Goal: Task Accomplishment & Management: Manage account settings

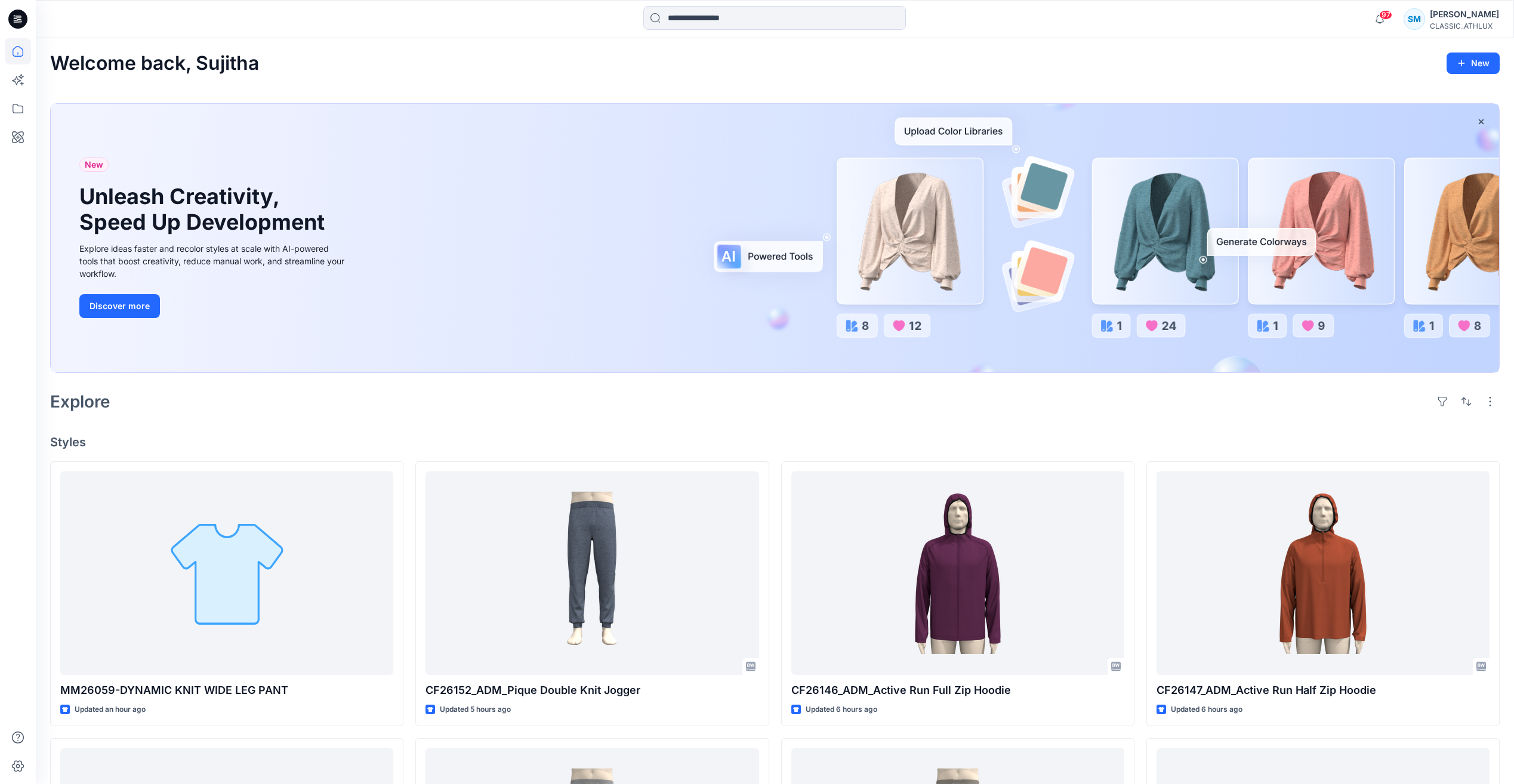
scroll to position [239, 0]
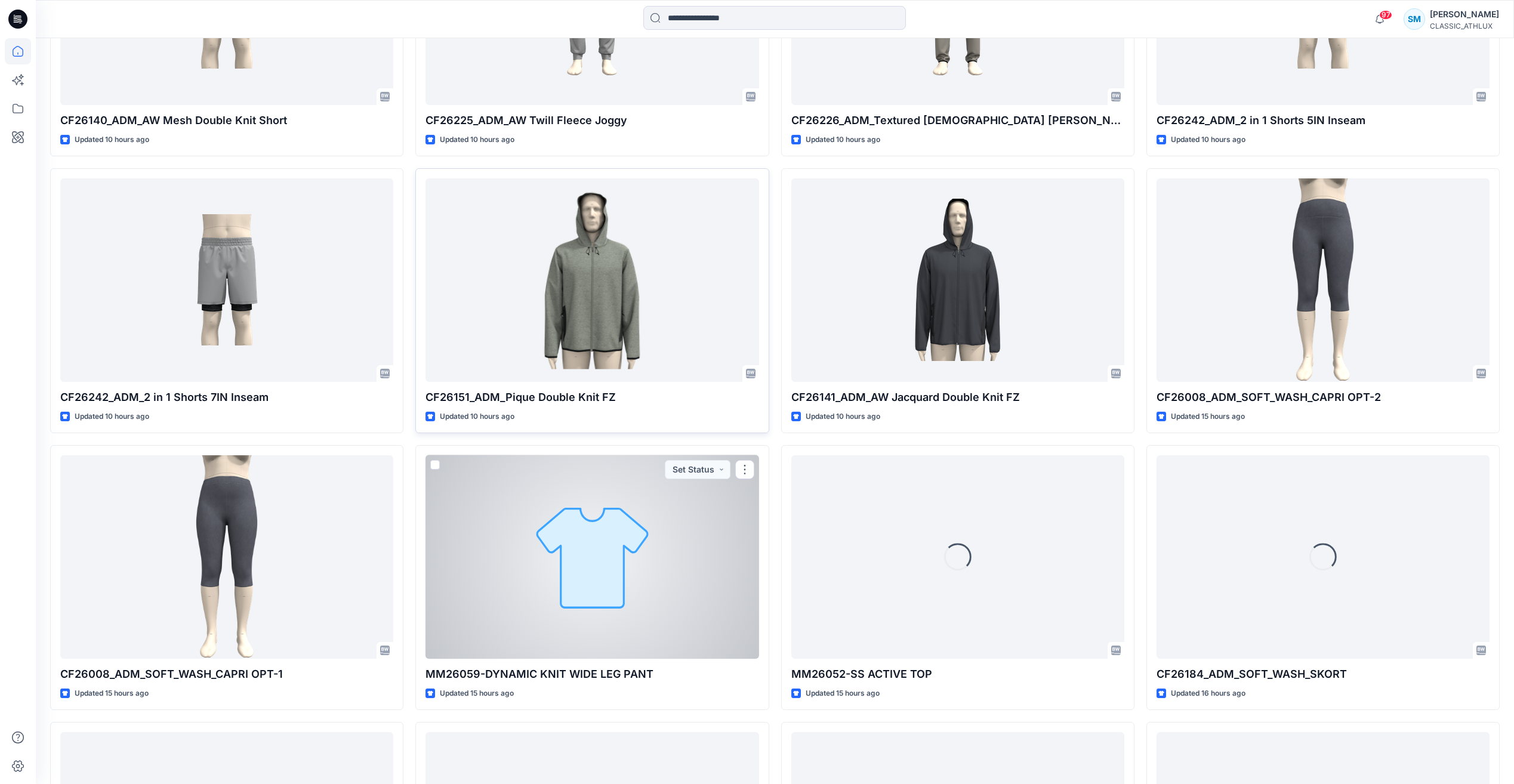
scroll to position [911, 0]
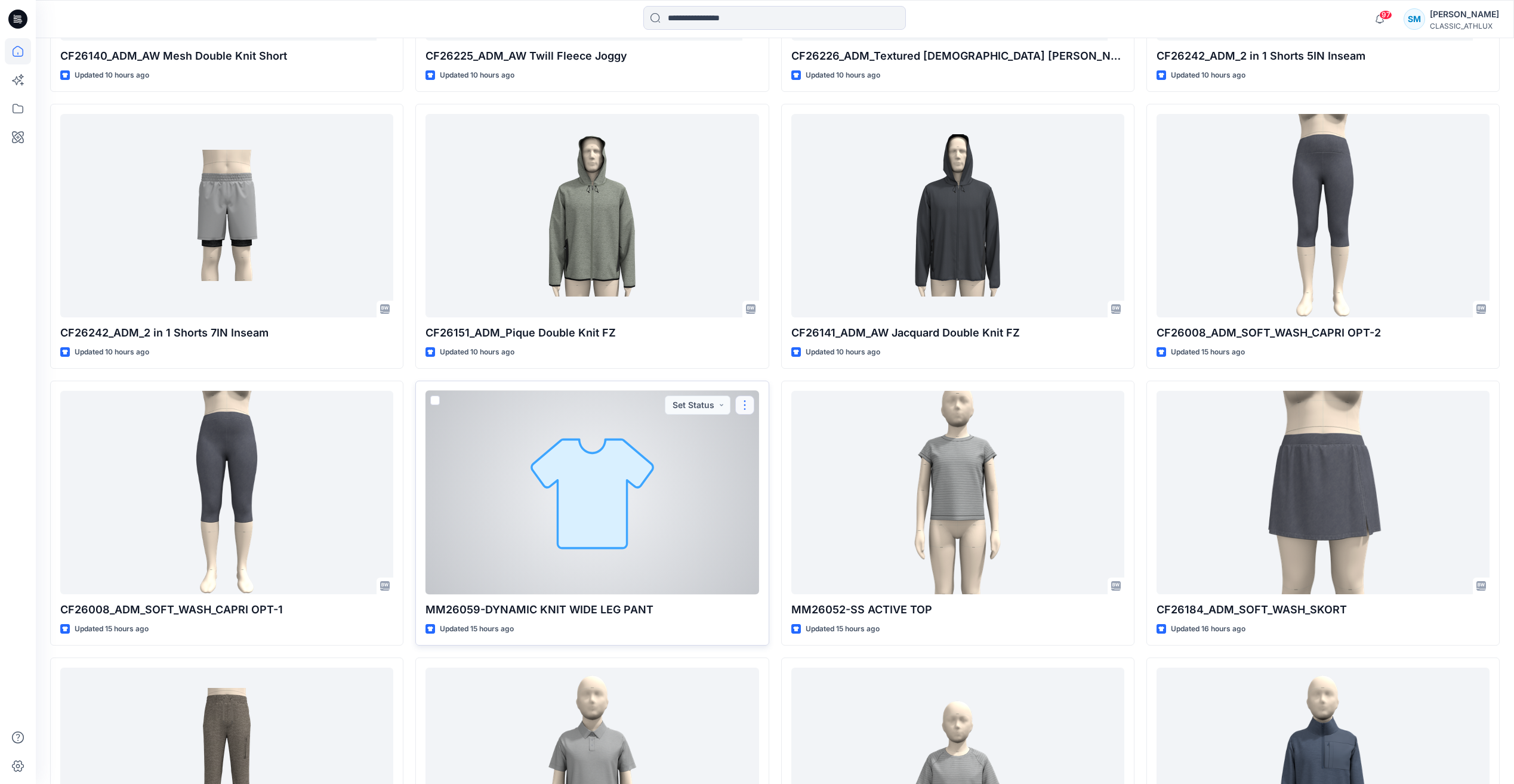
click at [745, 407] on button "button" at bounding box center [744, 404] width 19 height 19
click at [755, 429] on button "Edit" at bounding box center [802, 433] width 129 height 22
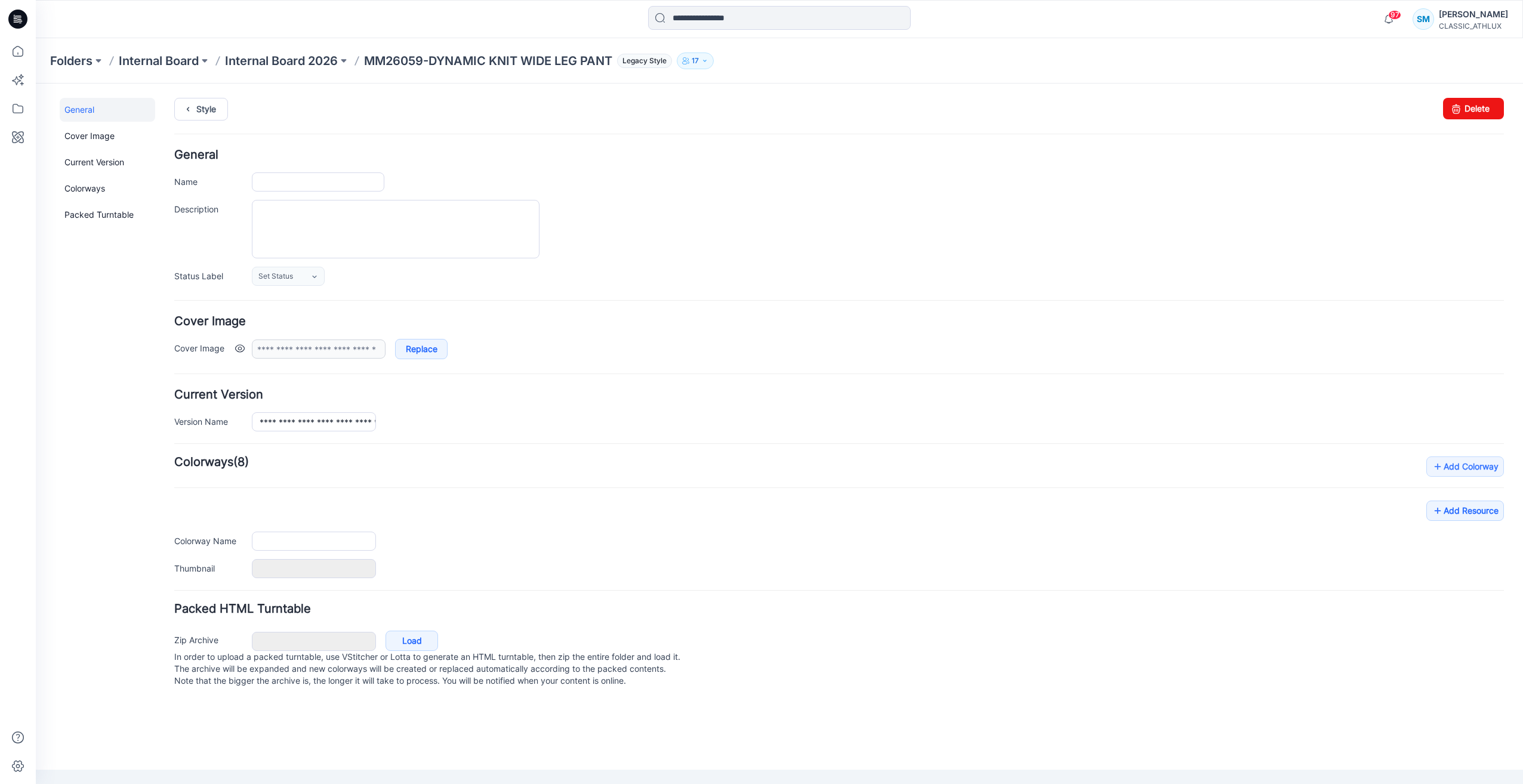
type input "**********"
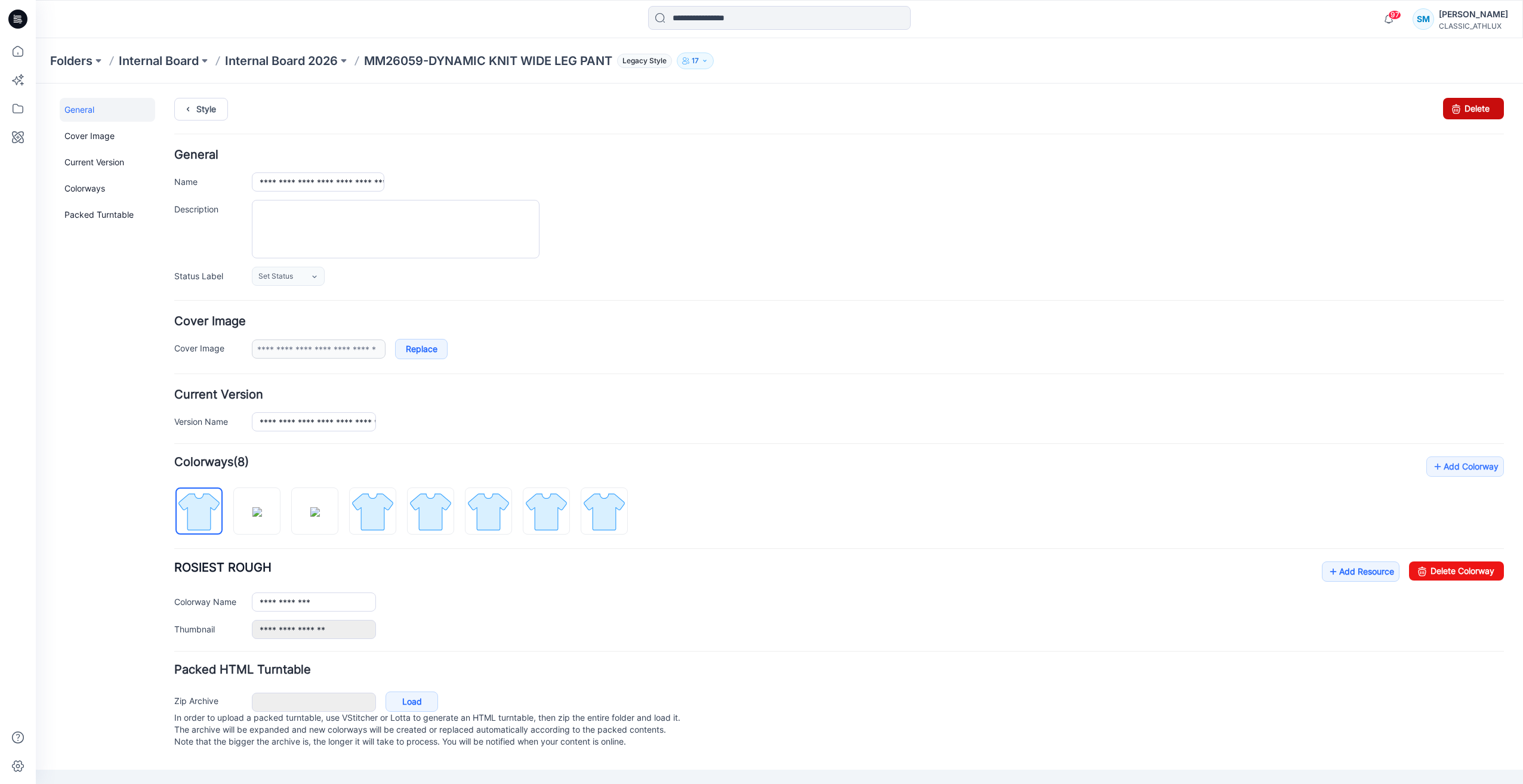
click at [1480, 107] on link "Delete" at bounding box center [1473, 108] width 61 height 21
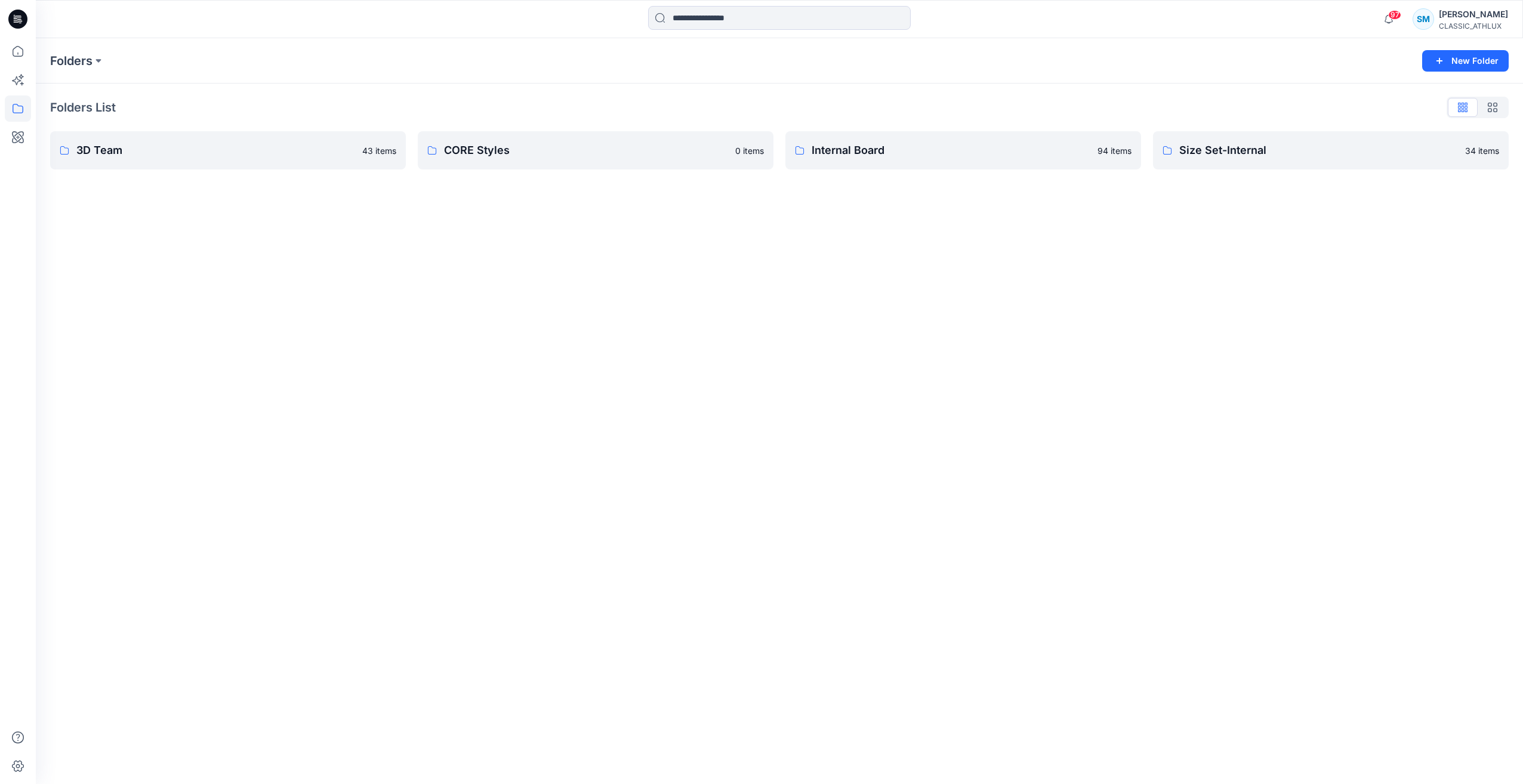
click at [21, 19] on icon at bounding box center [17, 19] width 19 height 19
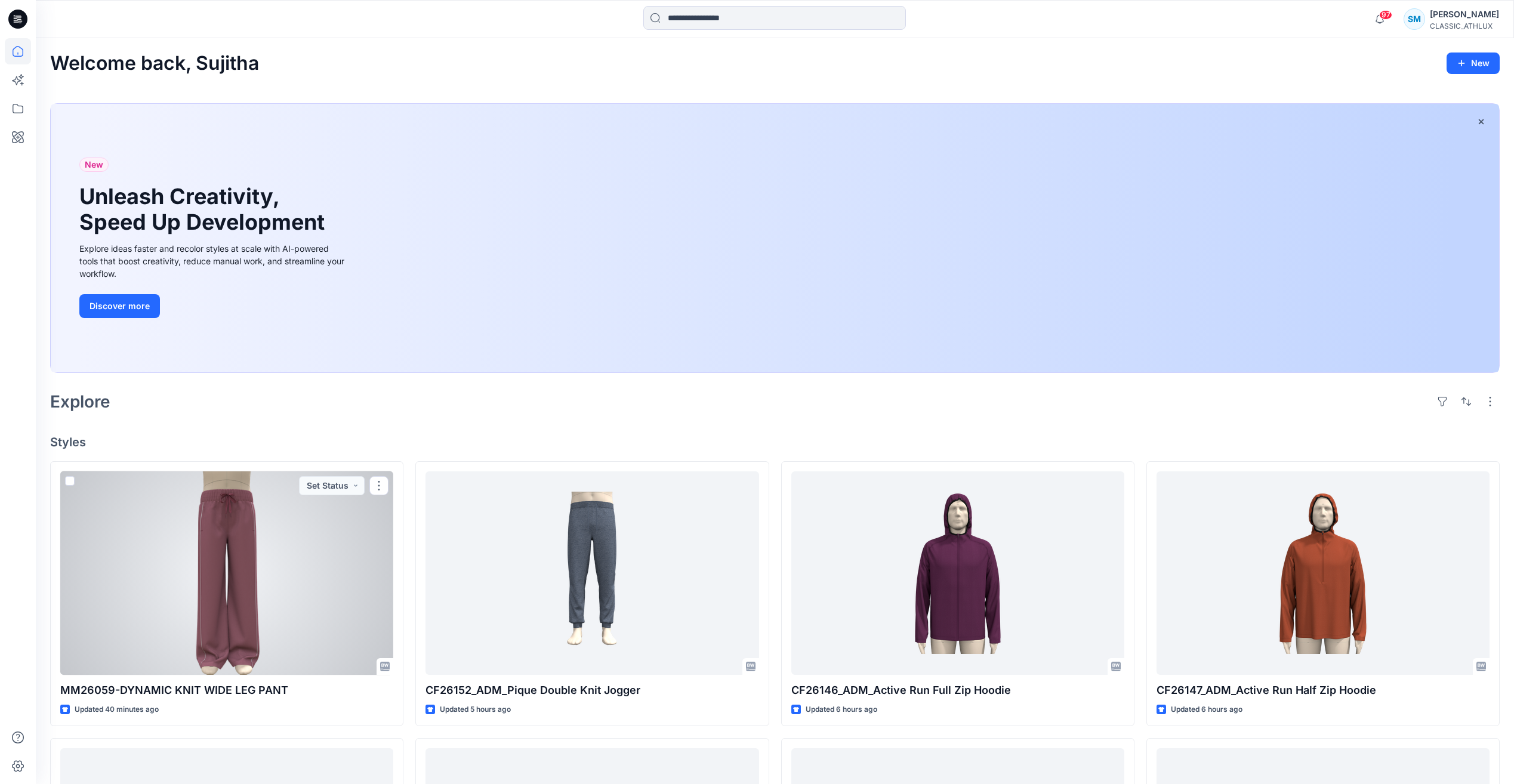
scroll to position [179, 0]
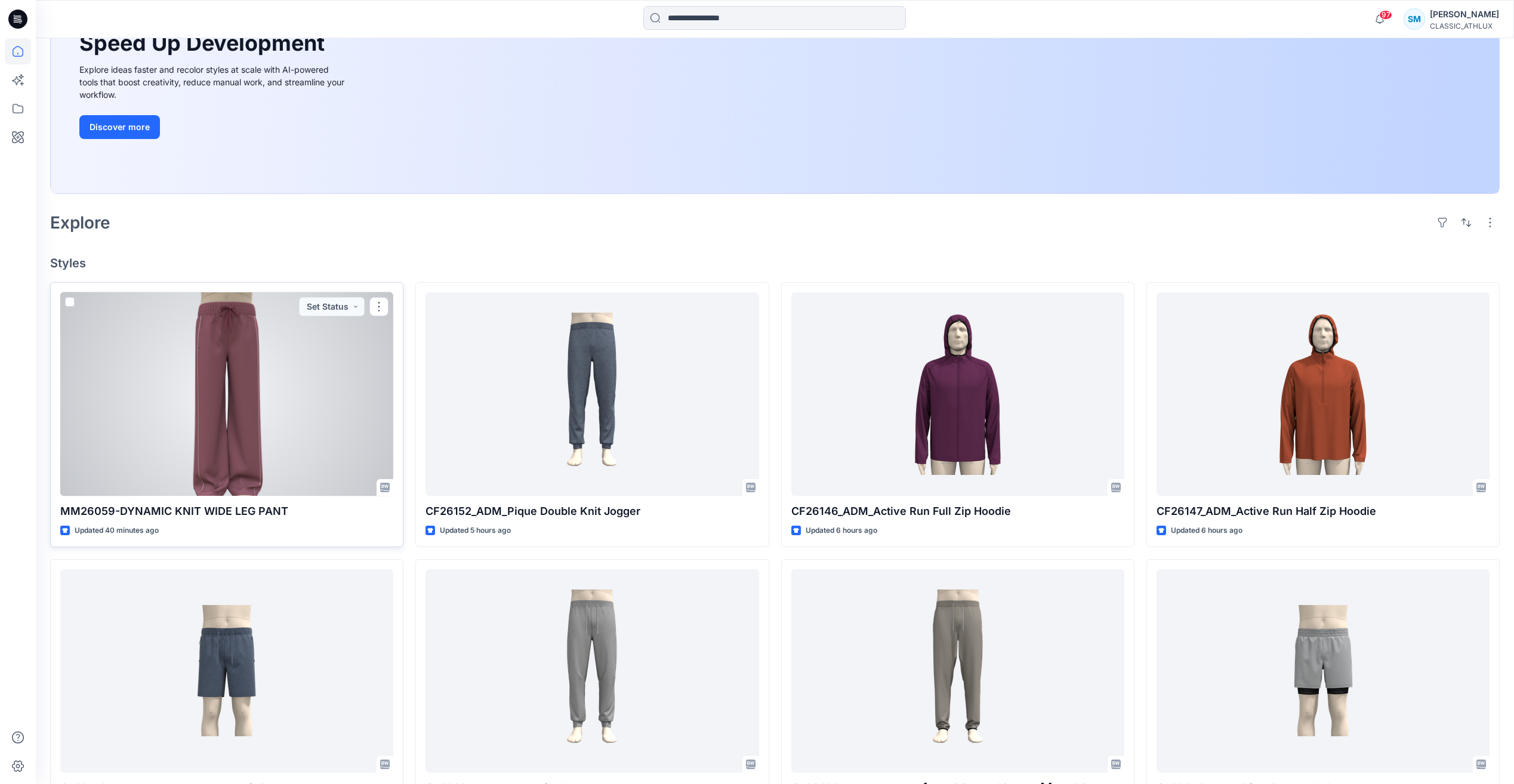
click at [342, 418] on div at bounding box center [227, 394] width 333 height 204
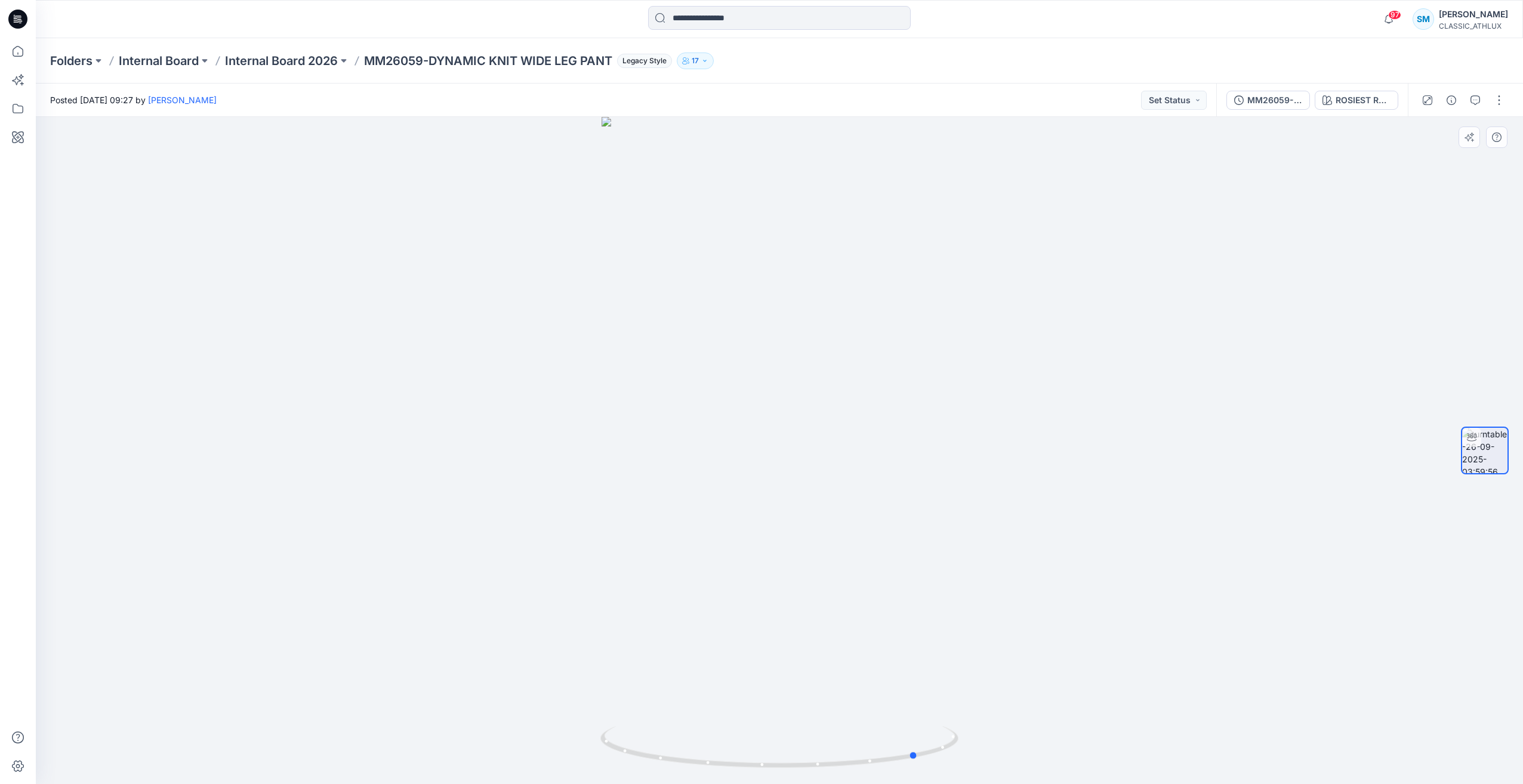
drag, startPoint x: 951, startPoint y: 749, endPoint x: 393, endPoint y: 611, distance: 574.8
click at [377, 605] on div at bounding box center [779, 451] width 1488 height 667
click at [29, 17] on div at bounding box center [18, 19] width 38 height 38
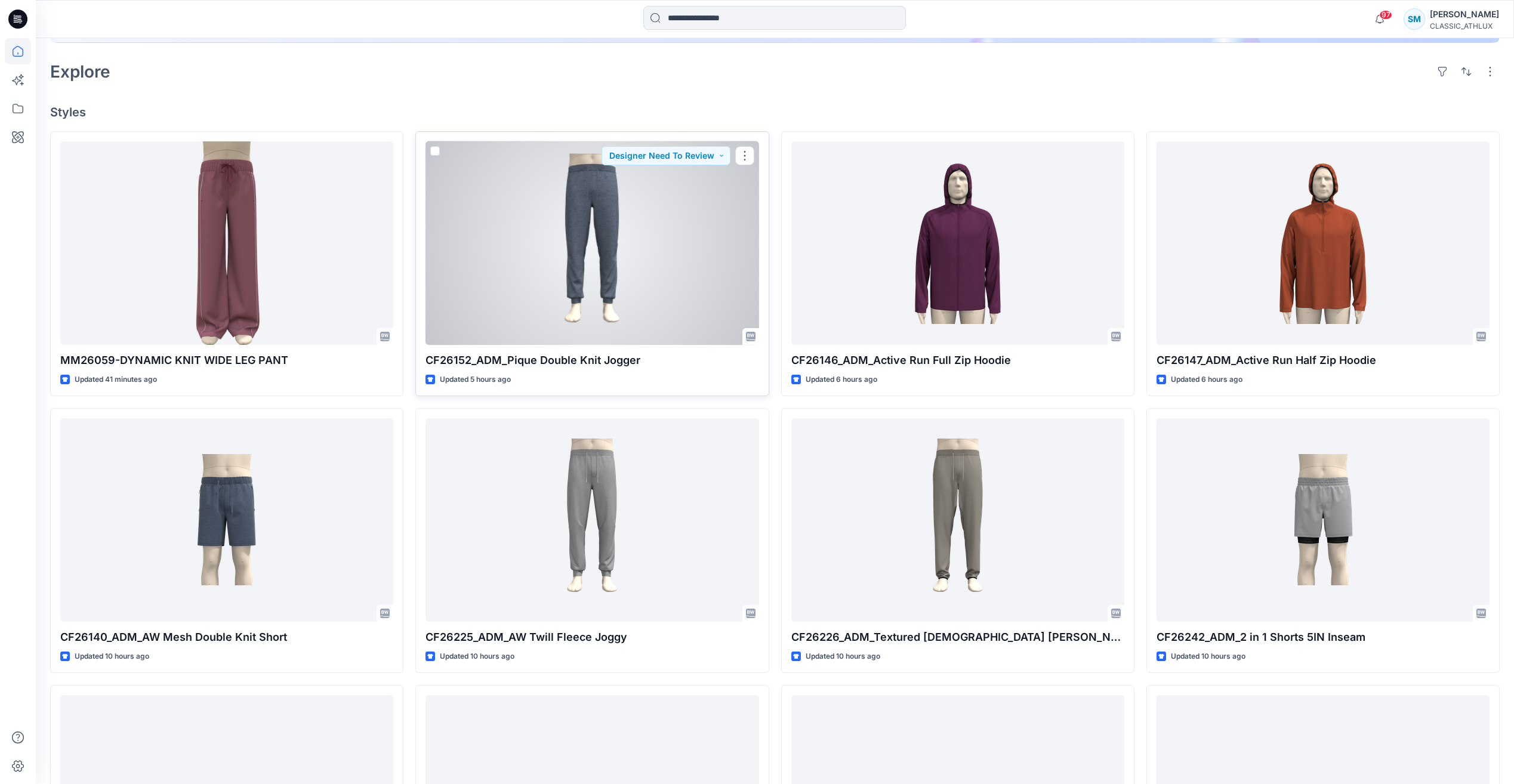
scroll to position [418, 0]
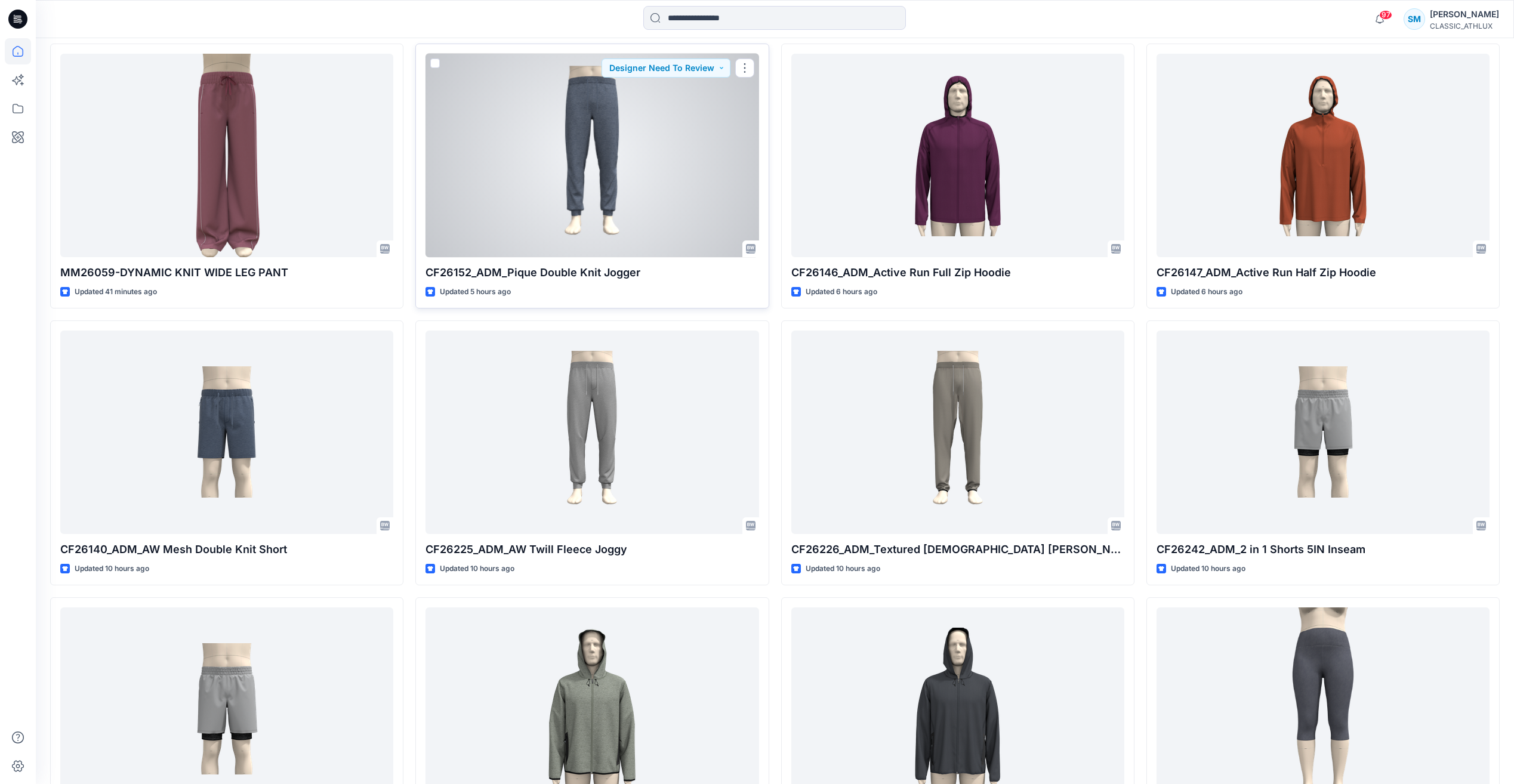
click at [643, 201] on div at bounding box center [592, 156] width 333 height 204
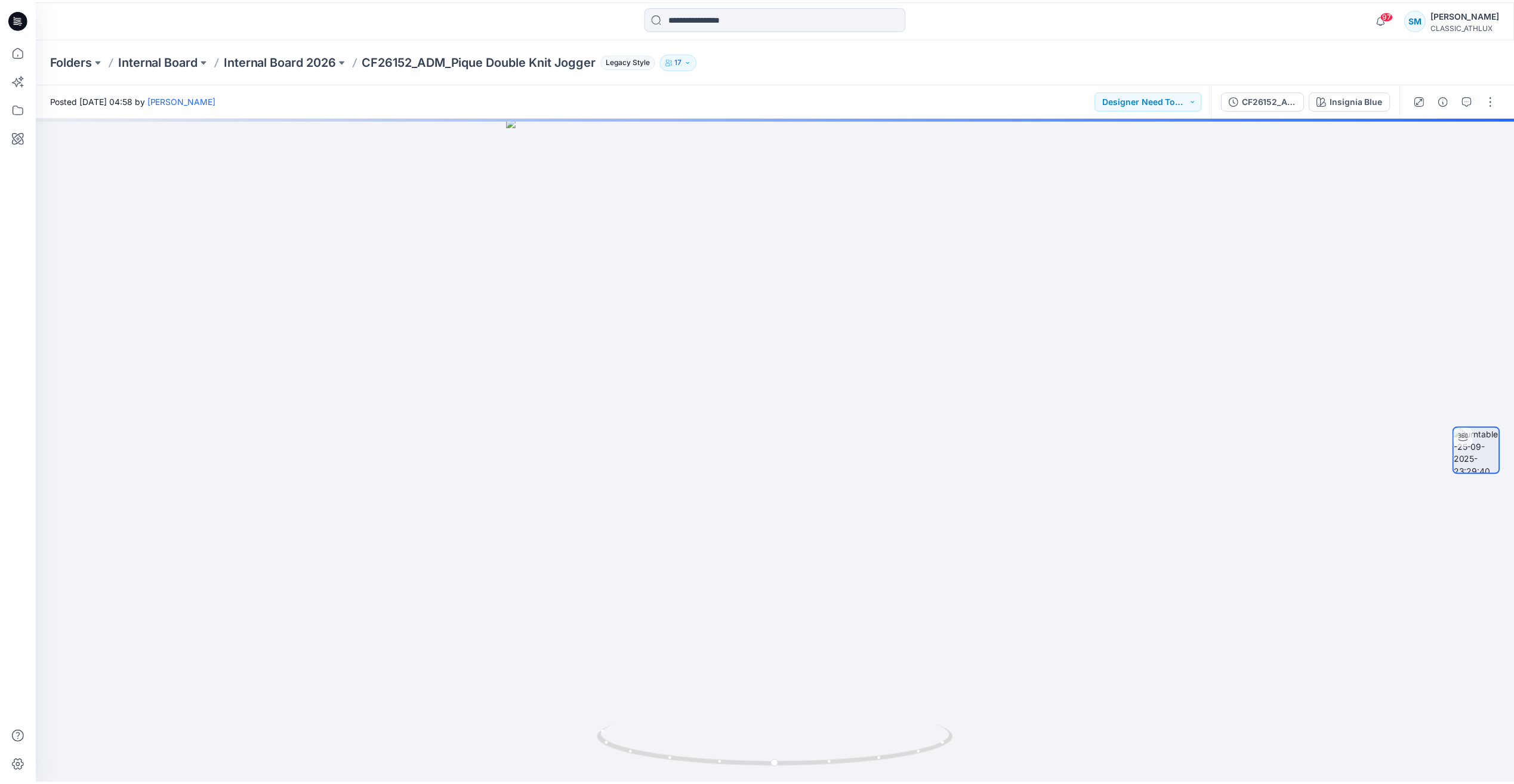
scroll to position [418, 0]
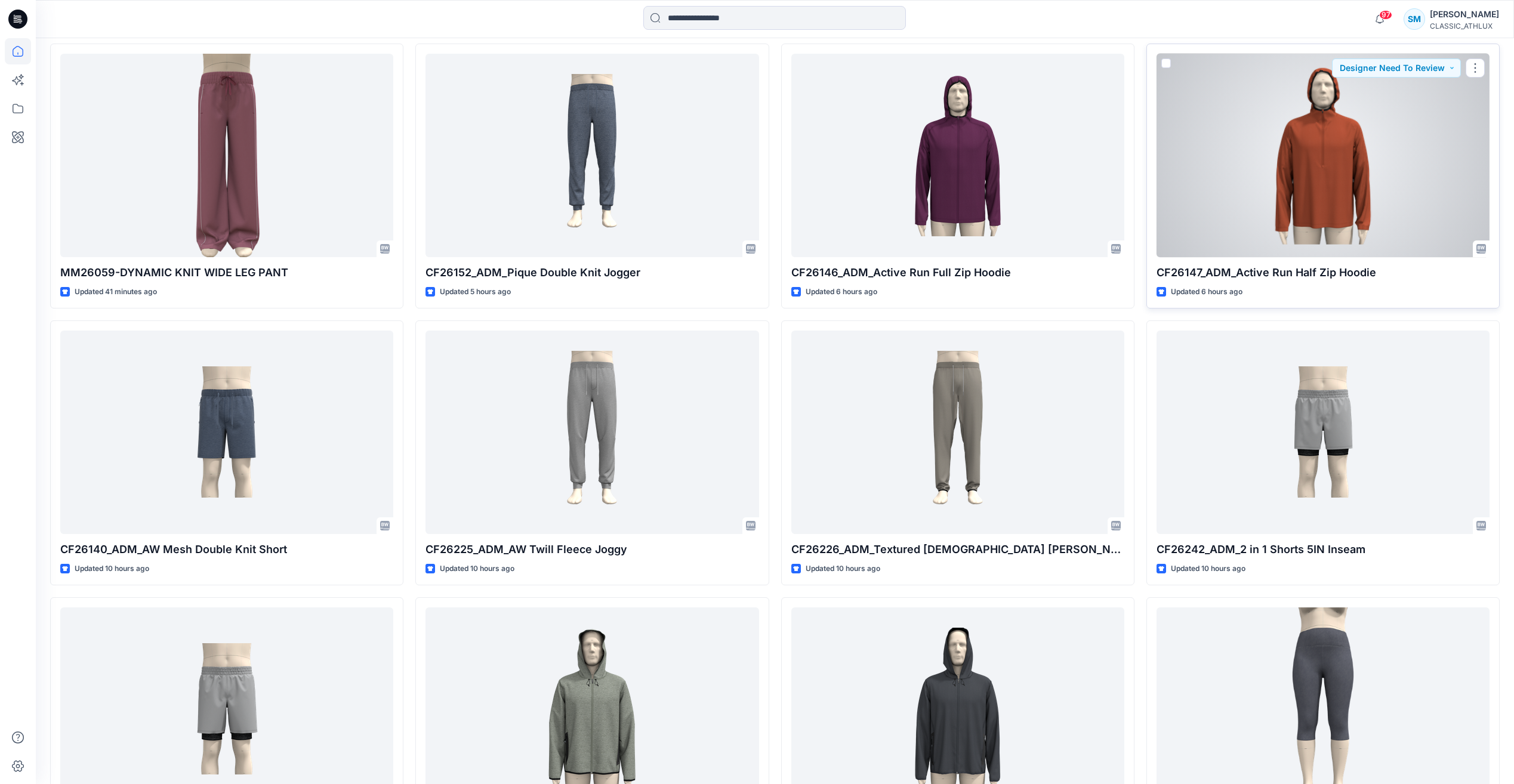
click at [1305, 181] on div at bounding box center [1323, 156] width 333 height 204
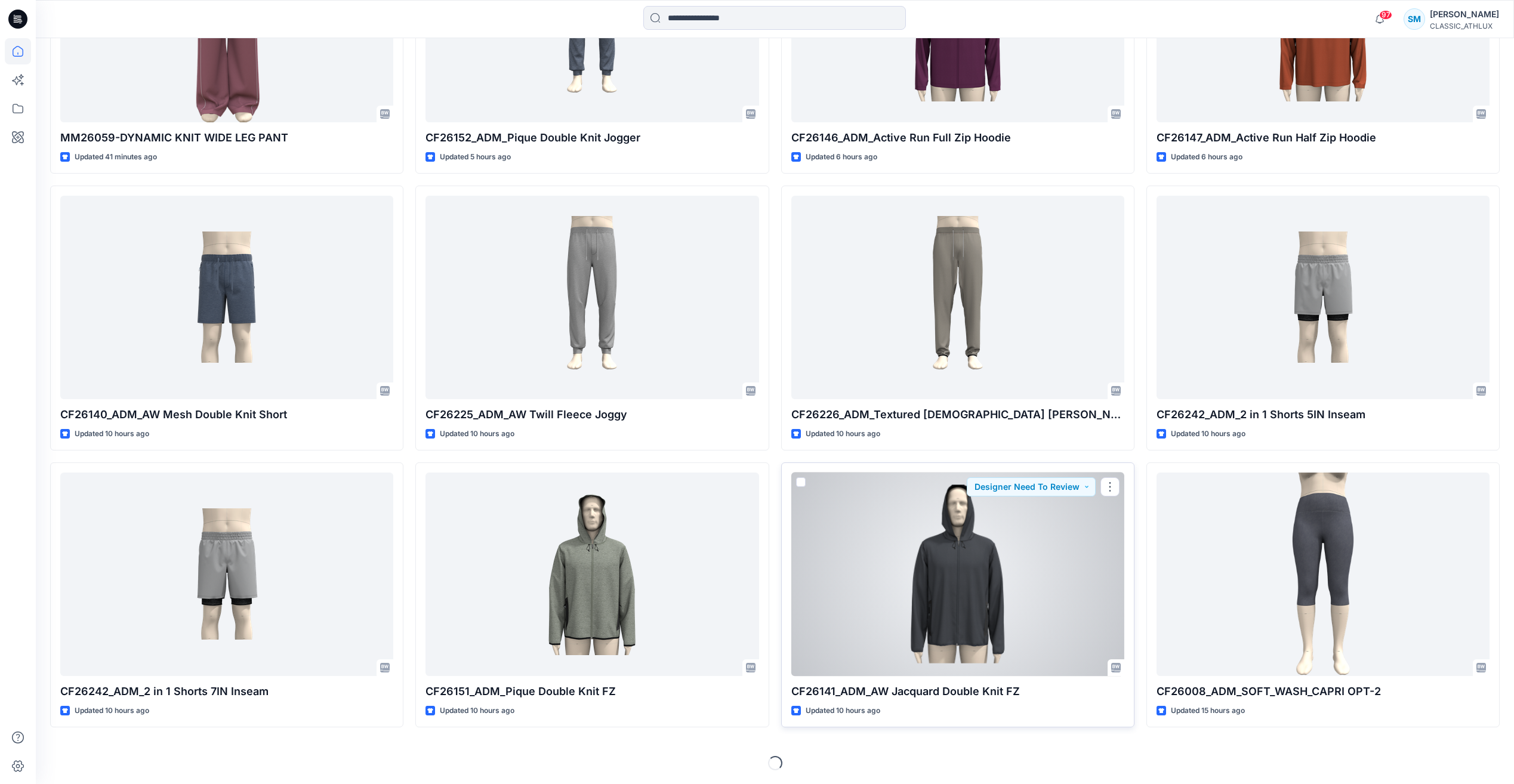
scroll to position [553, 0]
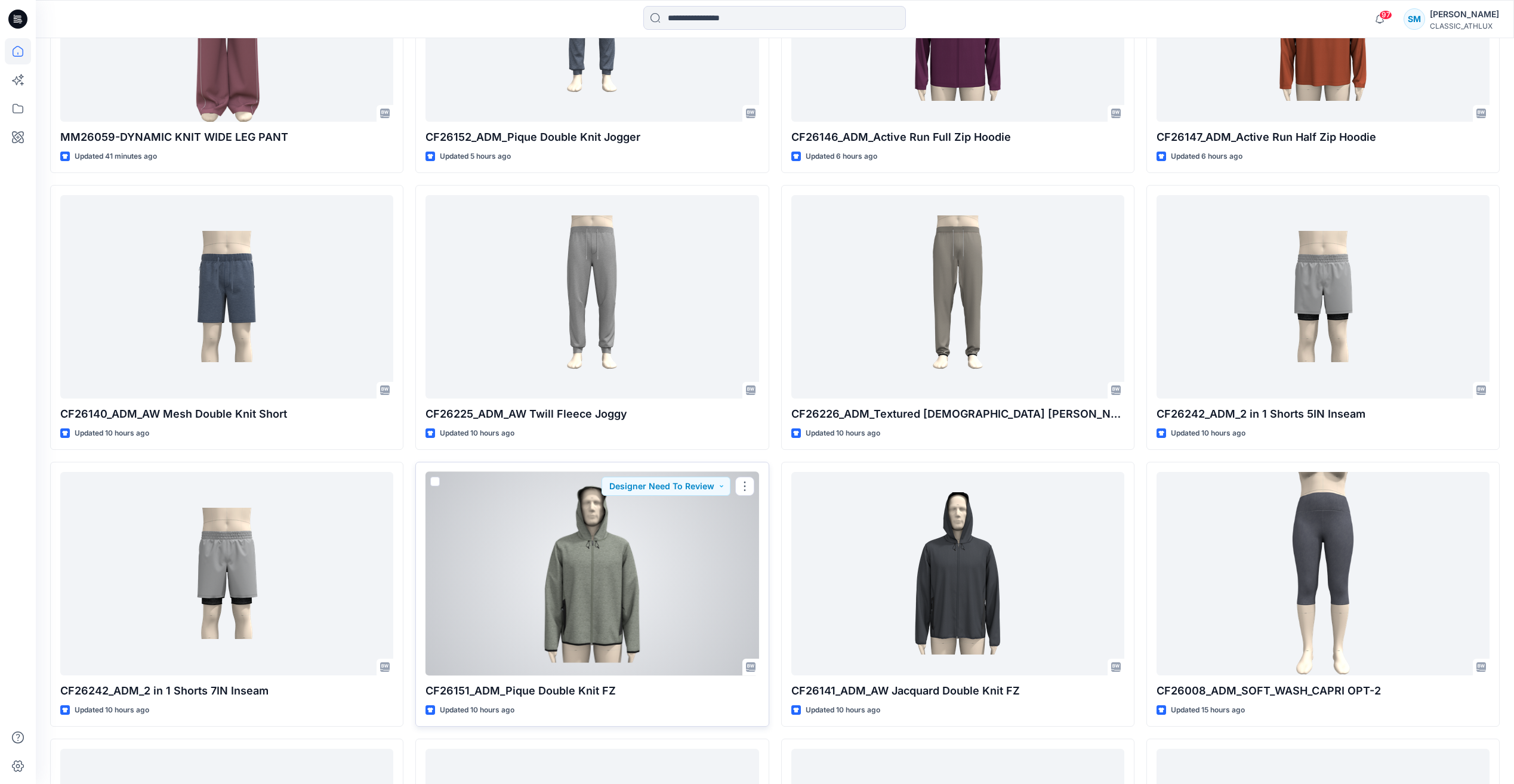
click at [604, 556] on div at bounding box center [592, 574] width 333 height 204
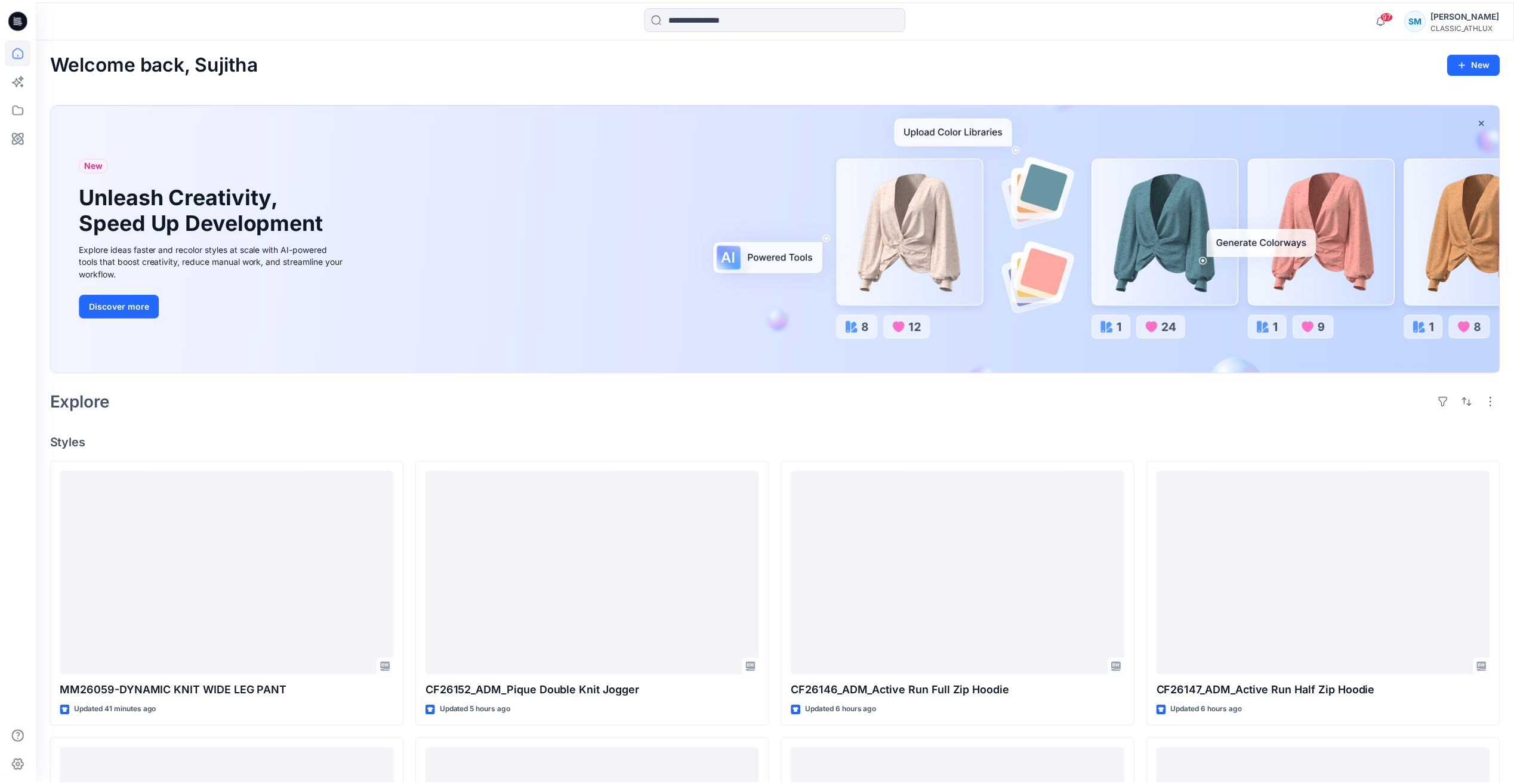
scroll to position [553, 0]
